Goal: Task Accomplishment & Management: Complete application form

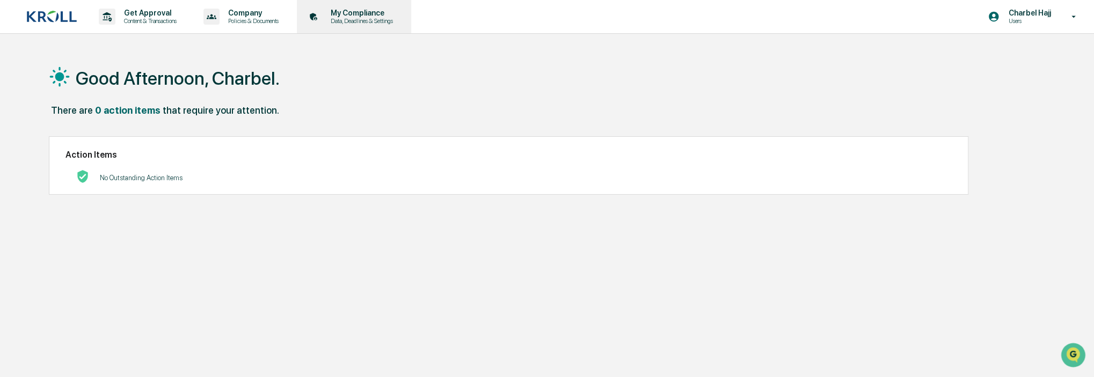
click at [376, 6] on div "My Compliance Data, Deadlines & Settings" at bounding box center [353, 16] width 104 height 33
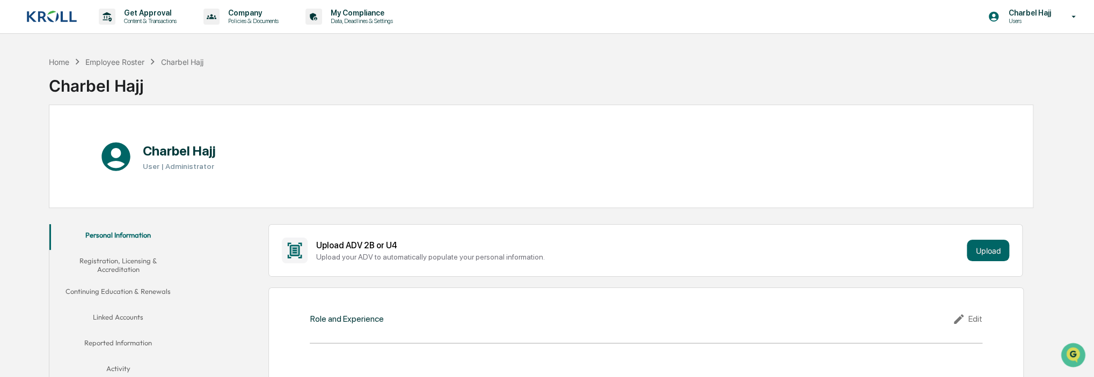
scroll to position [107, 0]
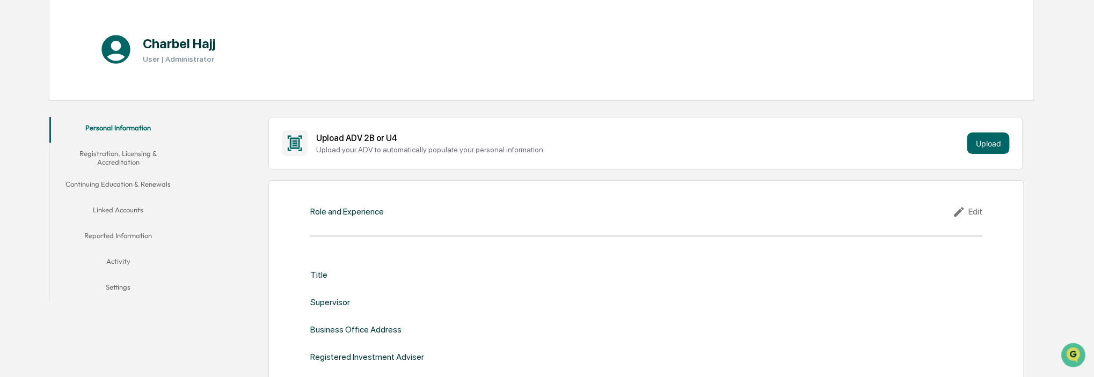
click at [126, 255] on button "Activity" at bounding box center [117, 264] width 137 height 26
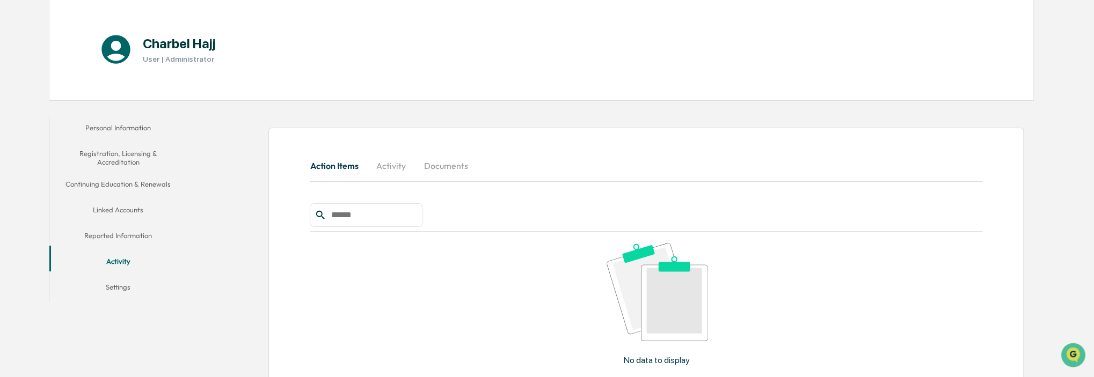
click at [398, 165] on button "Activity" at bounding box center [391, 166] width 48 height 26
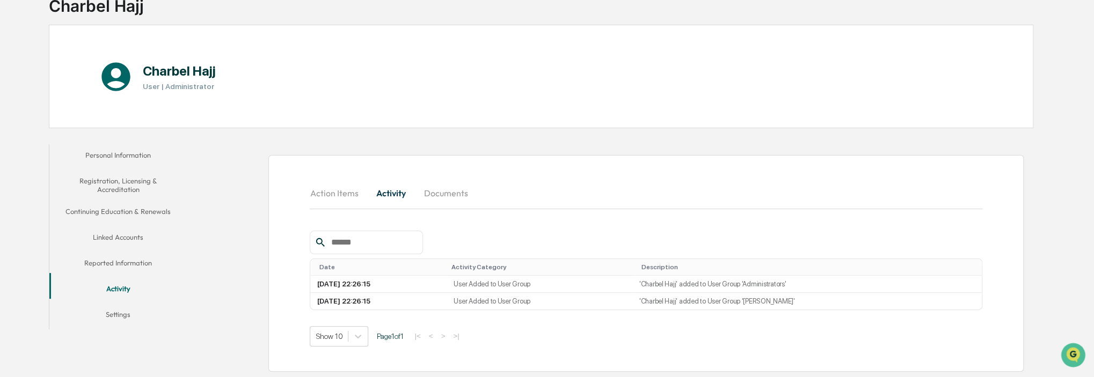
scroll to position [79, 0]
click at [352, 197] on button "Action Items" at bounding box center [338, 194] width 57 height 26
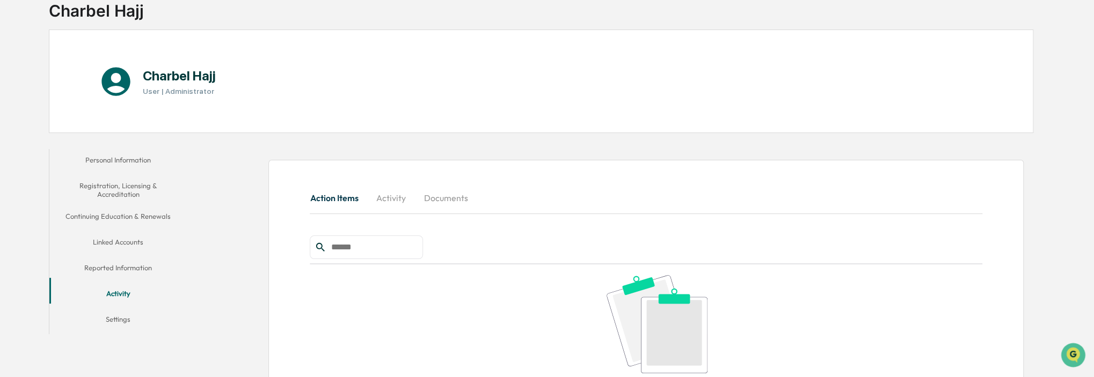
scroll to position [0, 0]
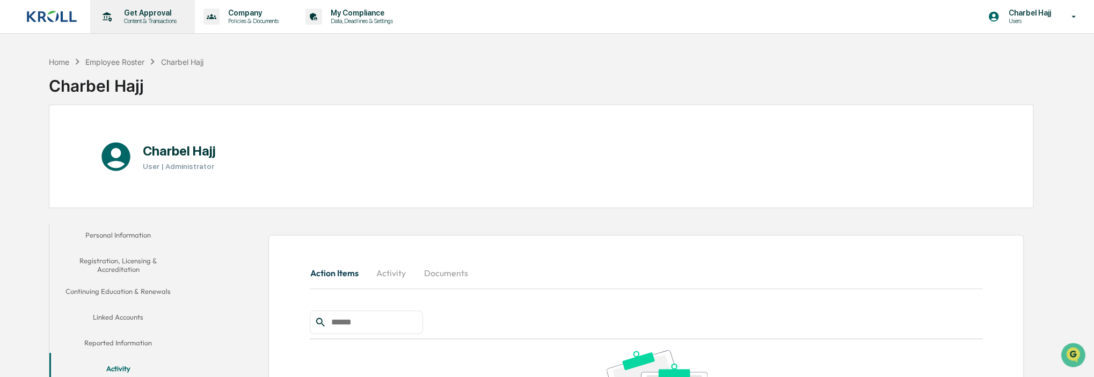
click at [159, 17] on p "Content & Transactions" at bounding box center [148, 21] width 67 height 8
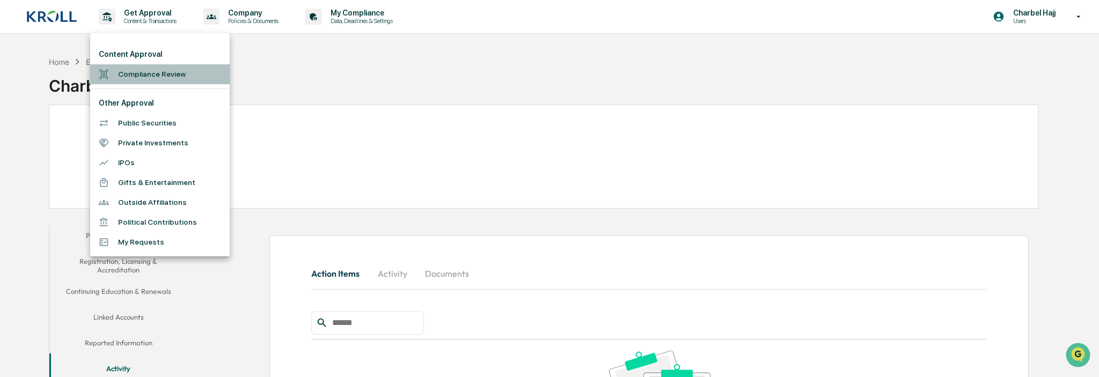
click at [142, 73] on li "Compliance Review" at bounding box center [160, 74] width 140 height 20
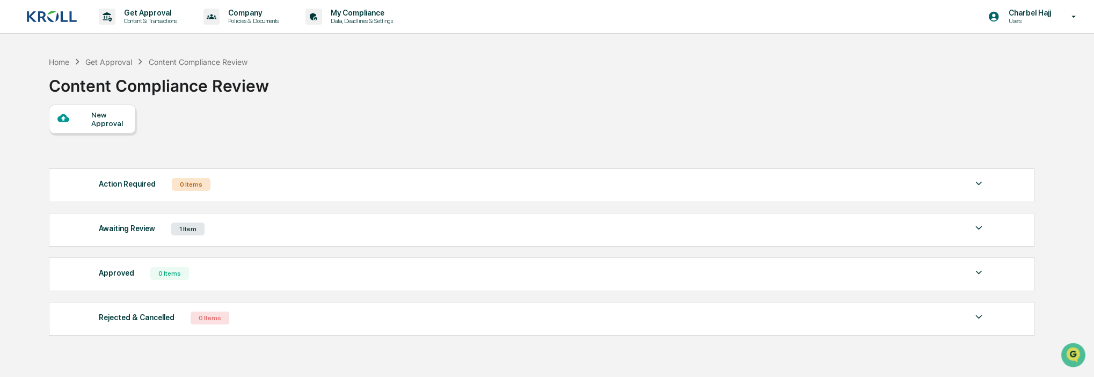
click at [65, 16] on img at bounding box center [52, 16] width 52 height 13
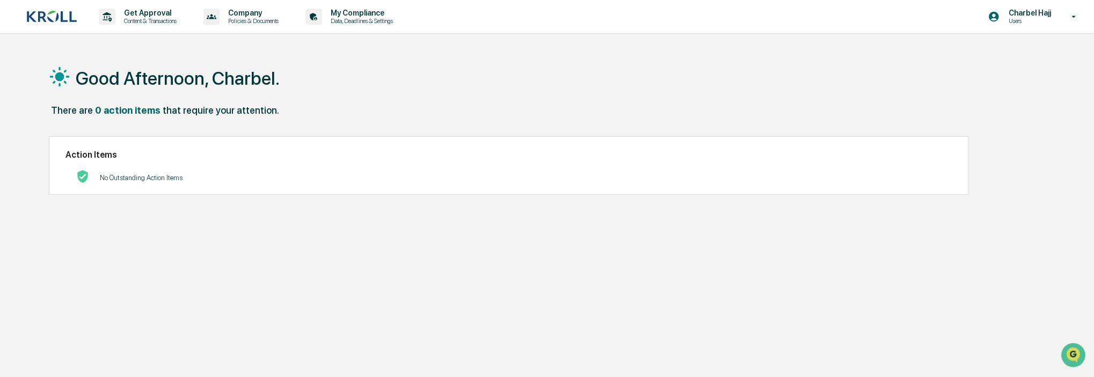
click at [1027, 21] on p "Users" at bounding box center [1028, 21] width 56 height 8
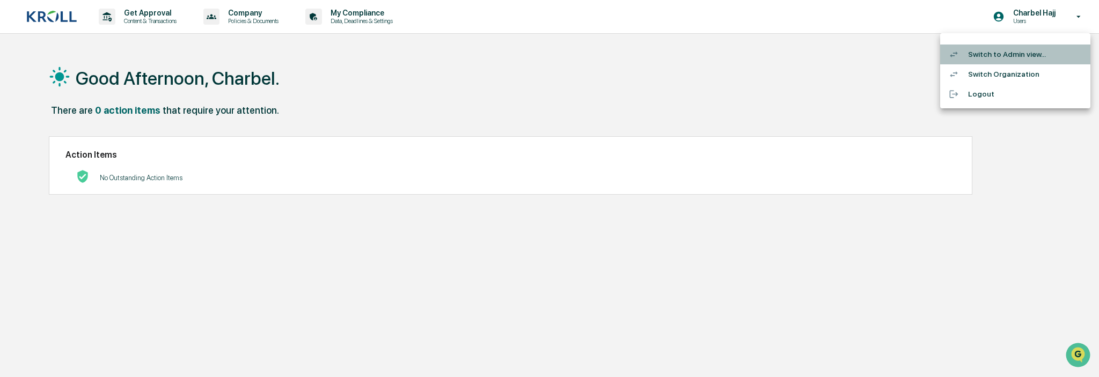
click at [1022, 60] on li "Switch to Admin view..." at bounding box center [1016, 55] width 150 height 20
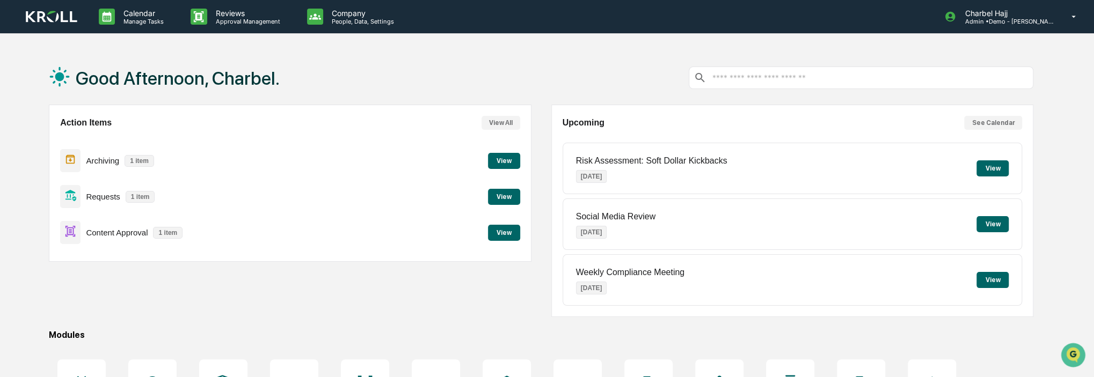
click at [507, 197] on button "View" at bounding box center [504, 197] width 32 height 16
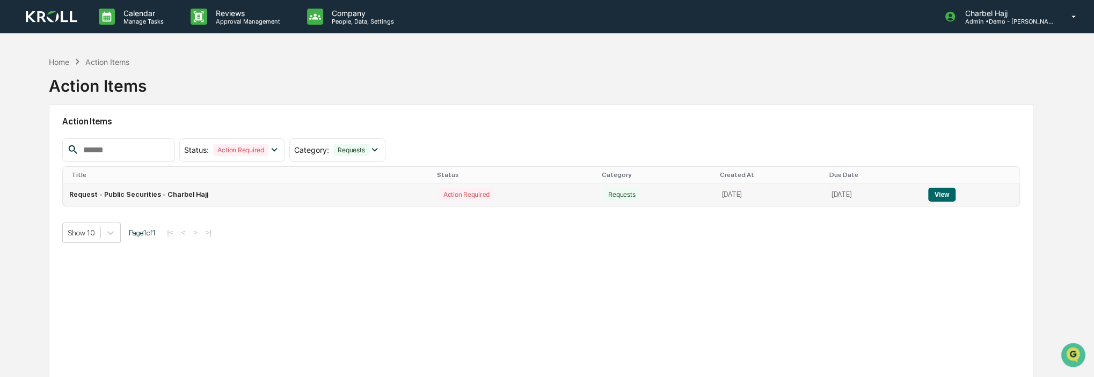
click at [969, 195] on td "View" at bounding box center [971, 195] width 98 height 23
click at [956, 196] on button "View" at bounding box center [941, 195] width 27 height 14
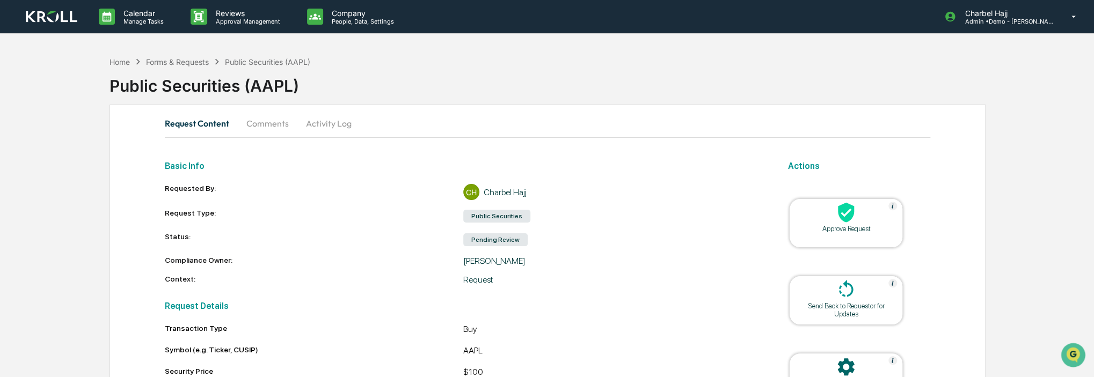
click at [324, 120] on button "Activity Log" at bounding box center [328, 124] width 63 height 26
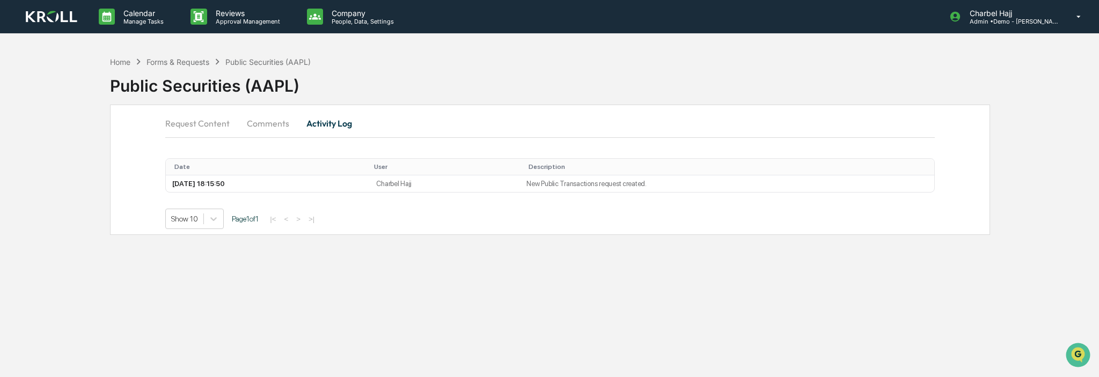
click at [208, 125] on button "Request Content" at bounding box center [201, 124] width 73 height 26
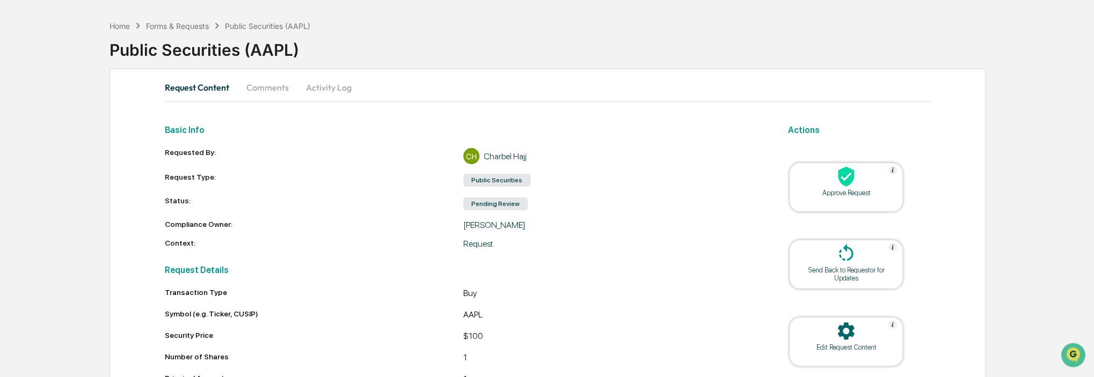
scroll to position [107, 0]
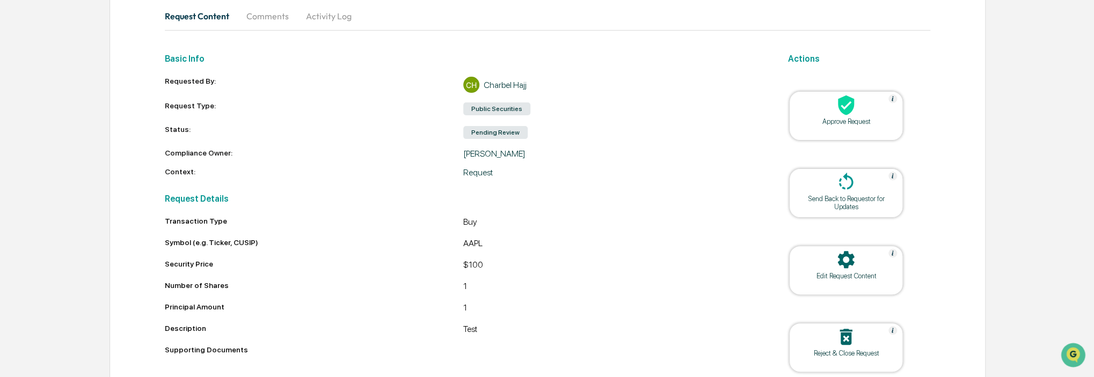
click at [862, 195] on div "Send Back to Requestor for Updates" at bounding box center [846, 203] width 97 height 16
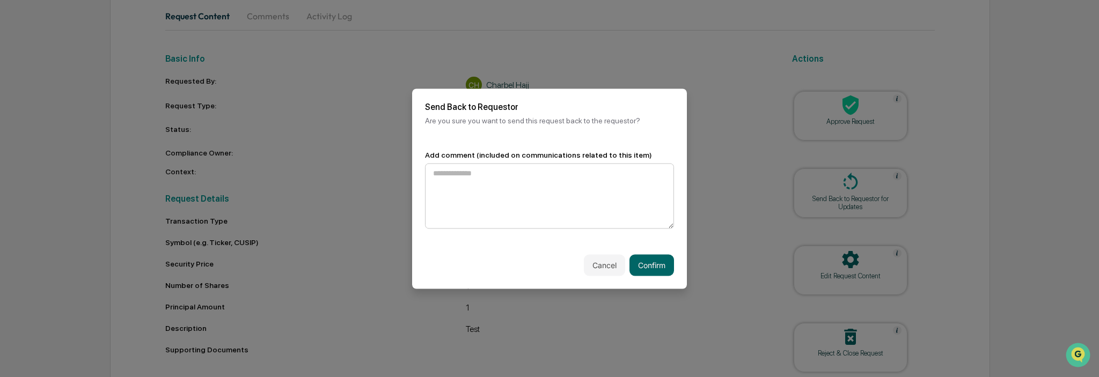
drag, startPoint x: 580, startPoint y: 204, endPoint x: 572, endPoint y: 204, distance: 8.1
click at [579, 204] on textarea at bounding box center [549, 195] width 249 height 65
type textarea "**********"
click at [657, 264] on button "Confirm" at bounding box center [652, 264] width 45 height 21
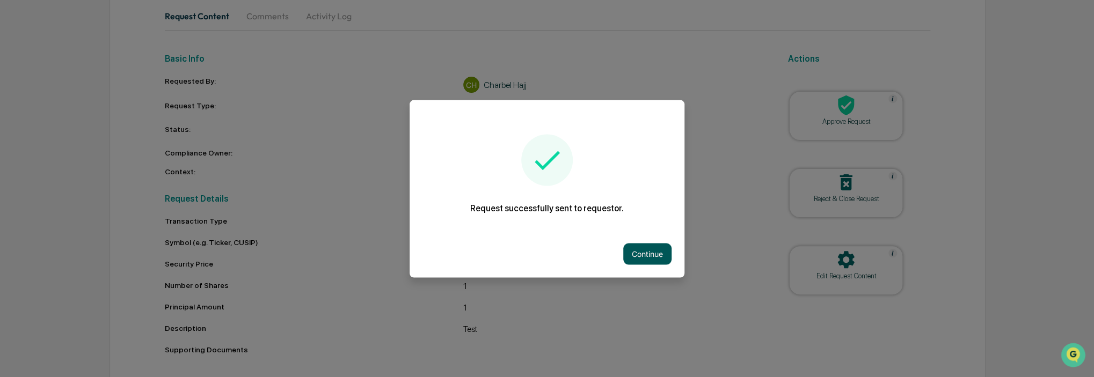
click at [668, 251] on button "Continue" at bounding box center [647, 253] width 48 height 21
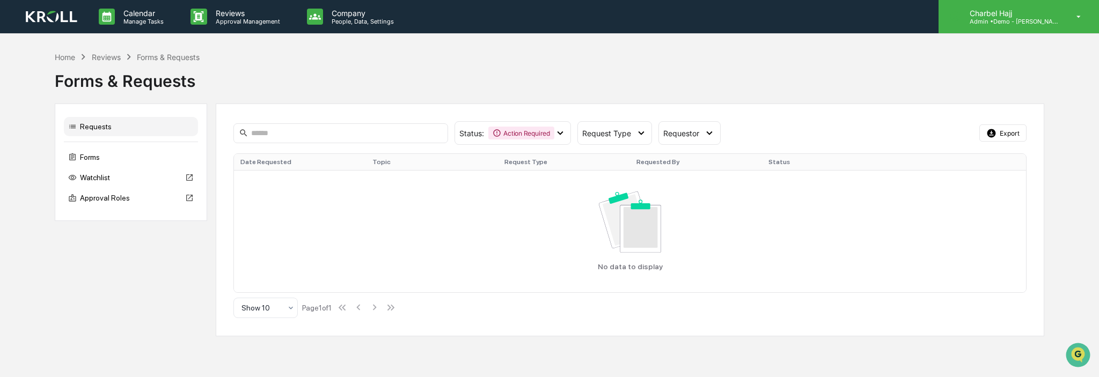
click at [1023, 11] on p "Charbel Hajj" at bounding box center [1011, 13] width 100 height 9
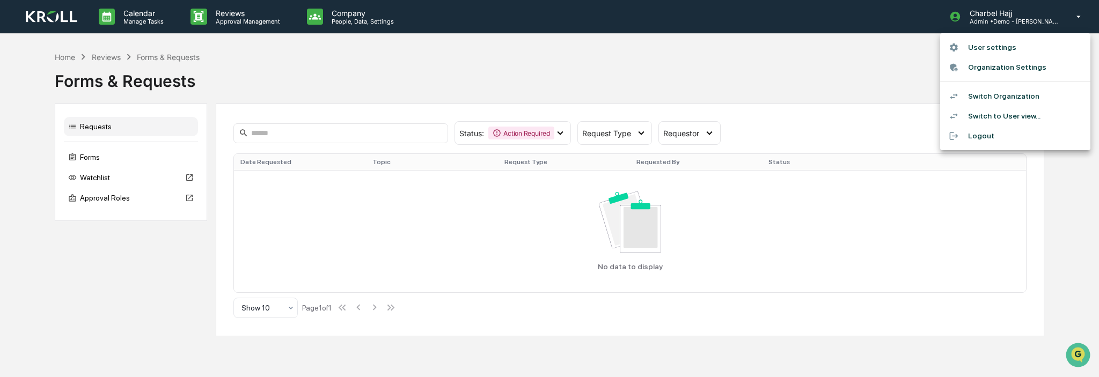
click at [1020, 114] on li "Switch to User view..." at bounding box center [1016, 116] width 150 height 20
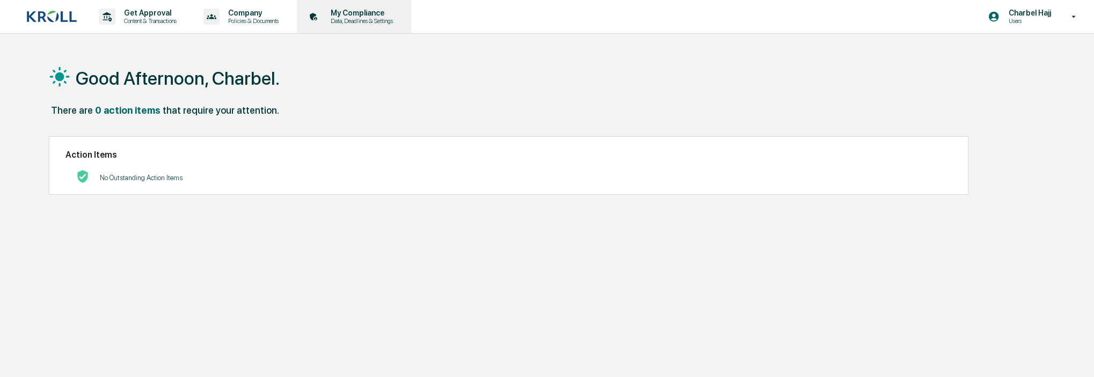
click at [363, 23] on p "Data, Deadlines & Settings" at bounding box center [360, 21] width 76 height 8
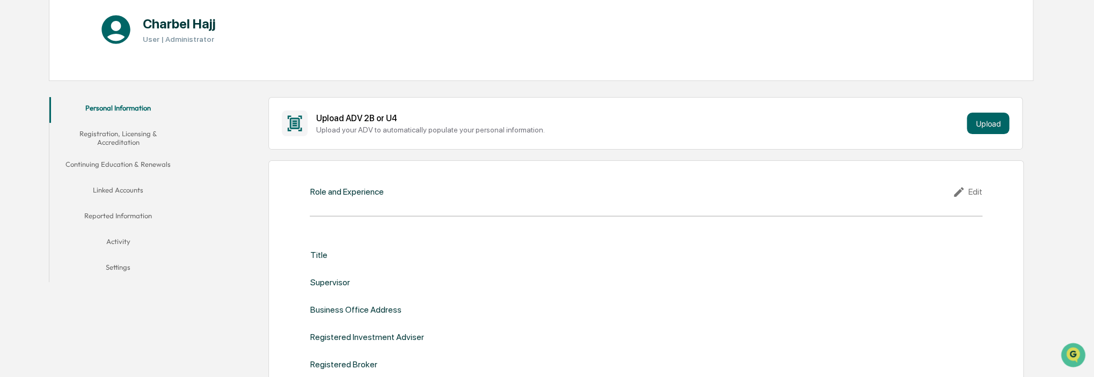
scroll to position [215, 0]
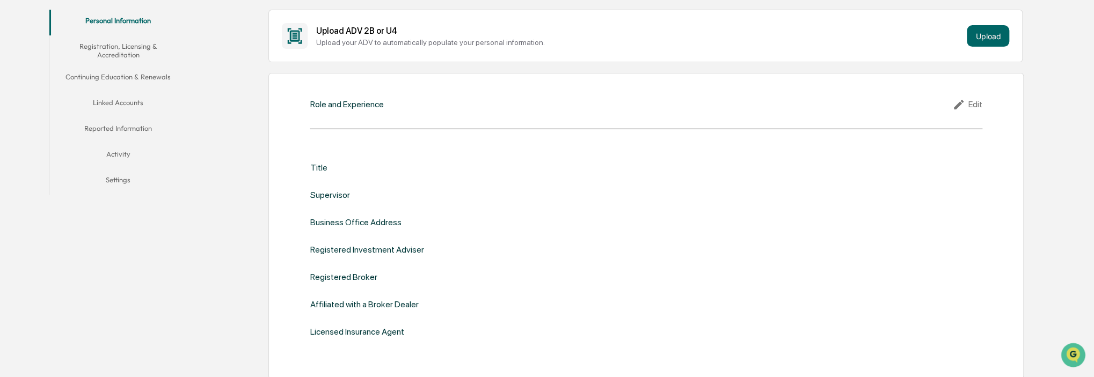
click at [119, 149] on button "Activity" at bounding box center [117, 156] width 137 height 26
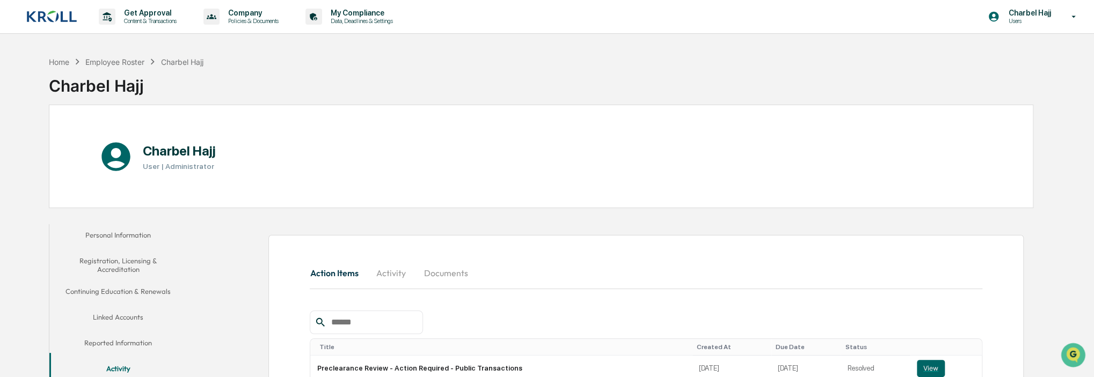
click at [61, 18] on img at bounding box center [52, 16] width 52 height 13
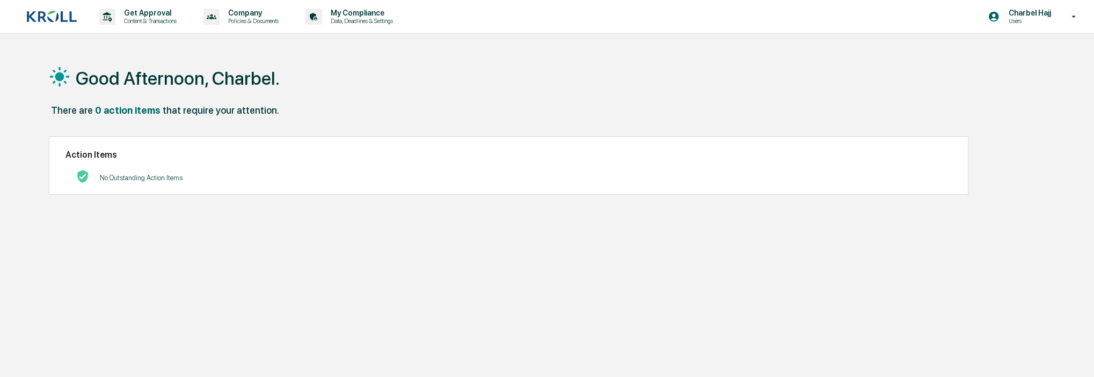
click at [144, 174] on p "No Outstanding Action Items" at bounding box center [141, 178] width 83 height 8
click at [352, 20] on p "Data, Deadlines & Settings" at bounding box center [360, 21] width 76 height 8
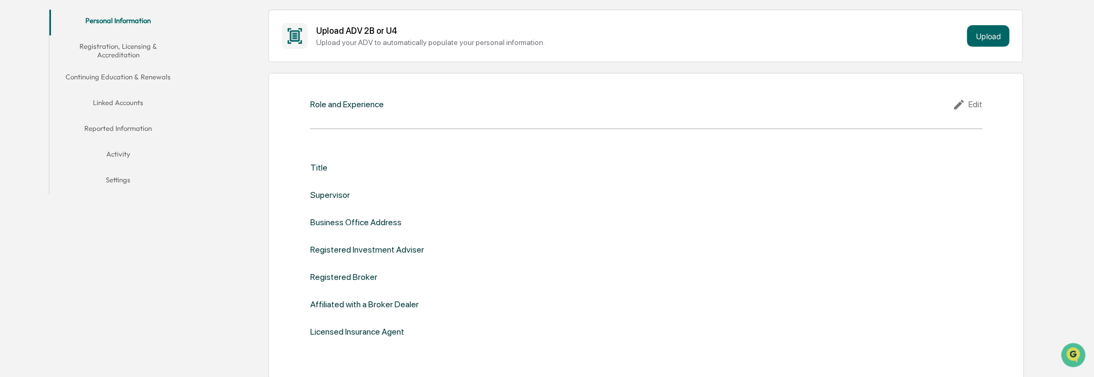
click at [122, 144] on button "Activity" at bounding box center [117, 156] width 137 height 26
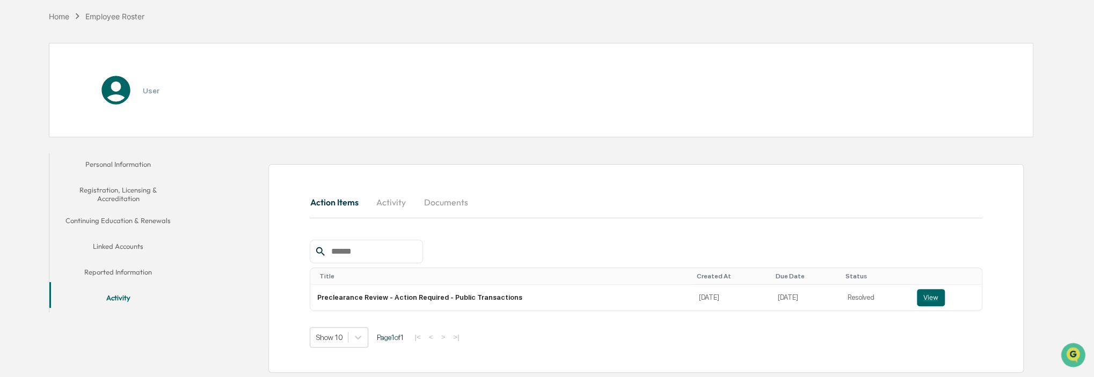
scroll to position [71, 0]
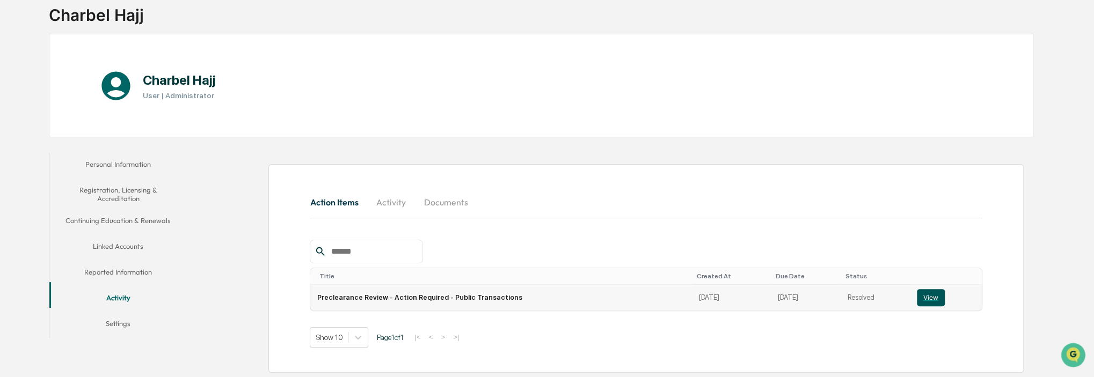
click at [928, 298] on button "View" at bounding box center [931, 297] width 28 height 17
